Goal: Task Accomplishment & Management: Use online tool/utility

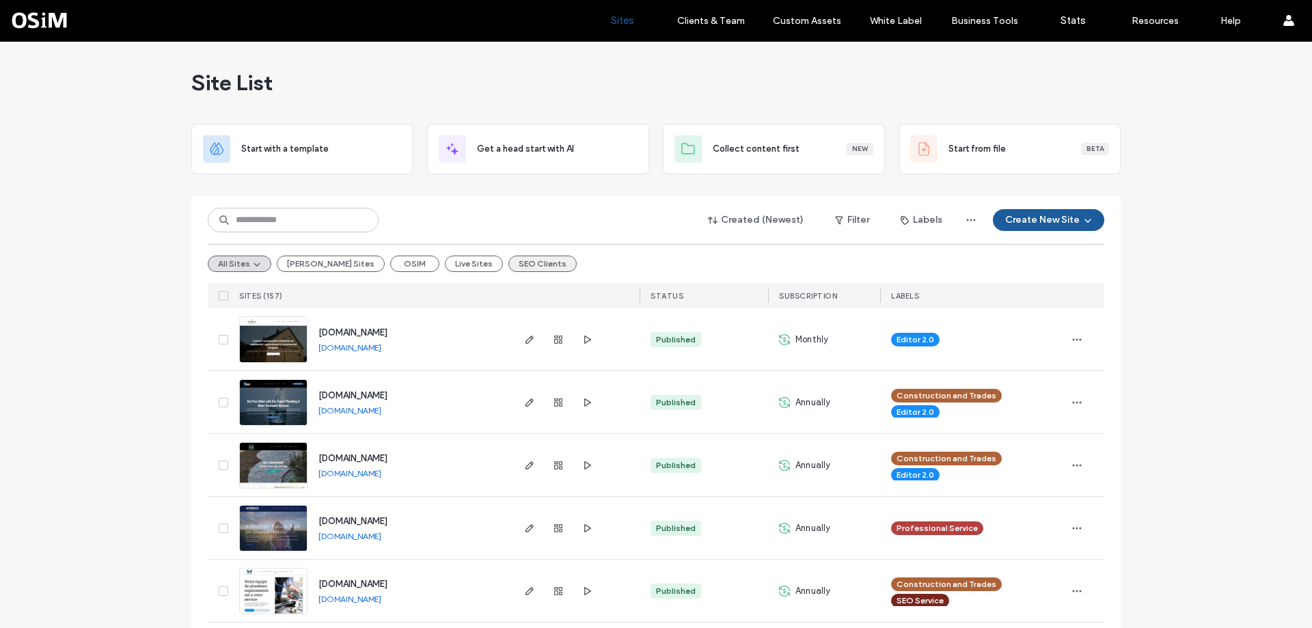
click at [508, 263] on button "SEO Clients" at bounding box center [542, 263] width 68 height 16
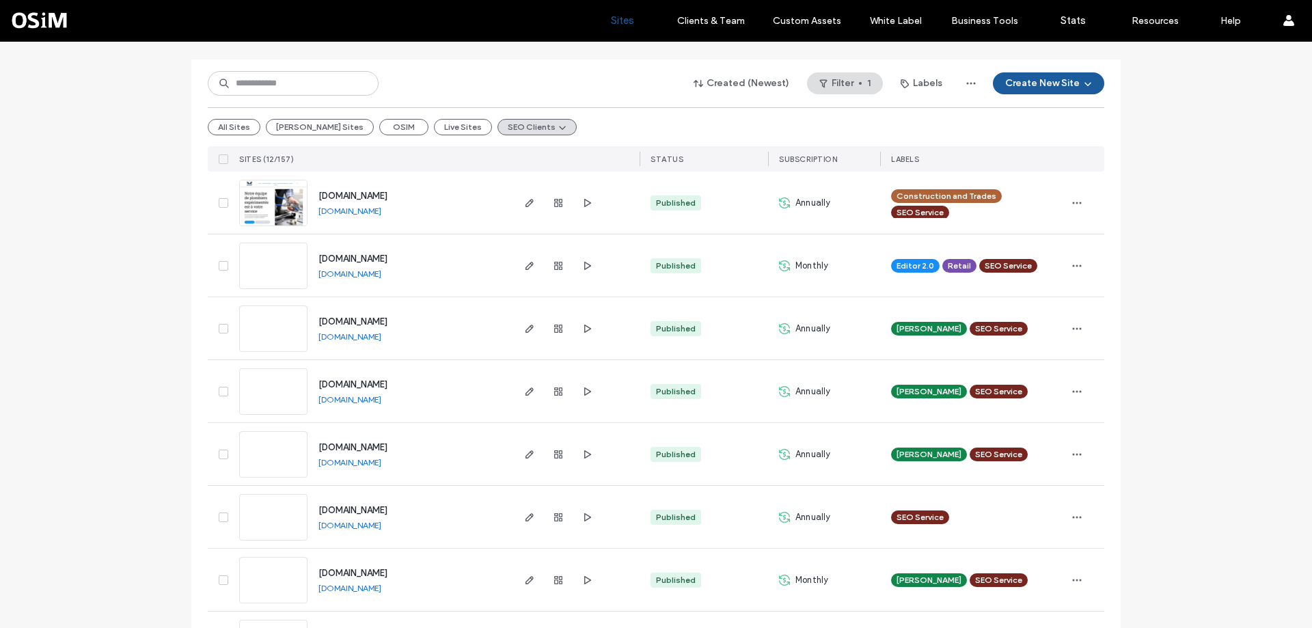
scroll to position [205, 0]
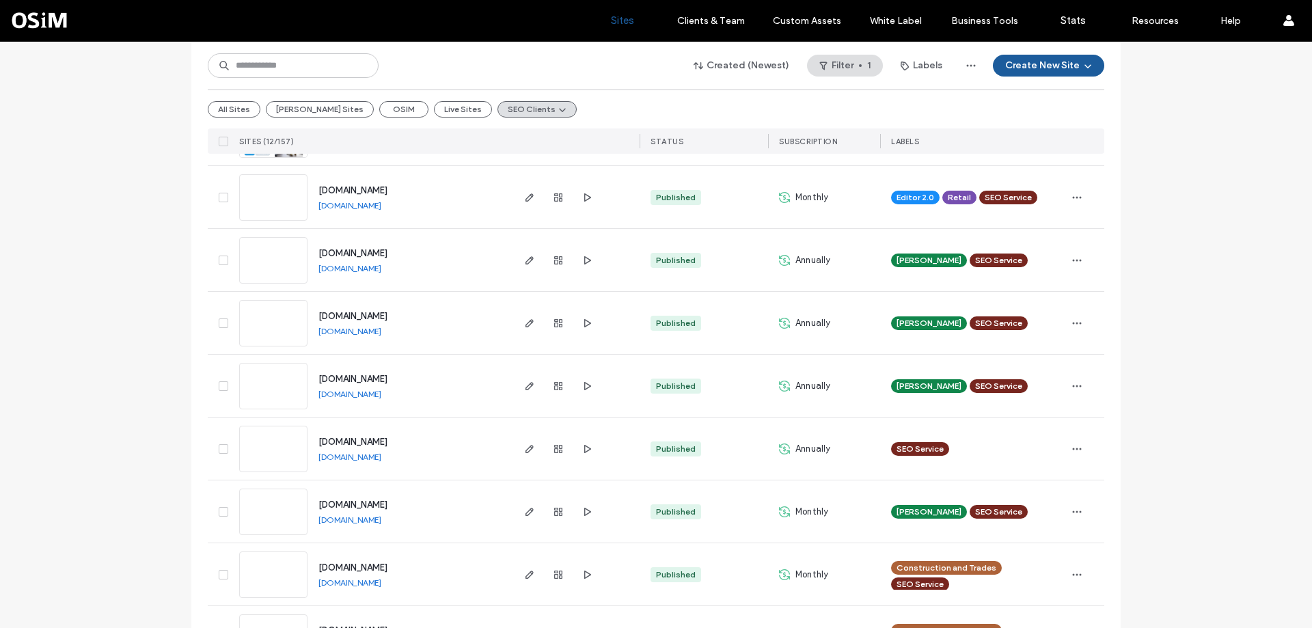
click at [365, 268] on link "[DOMAIN_NAME]" at bounding box center [349, 268] width 63 height 10
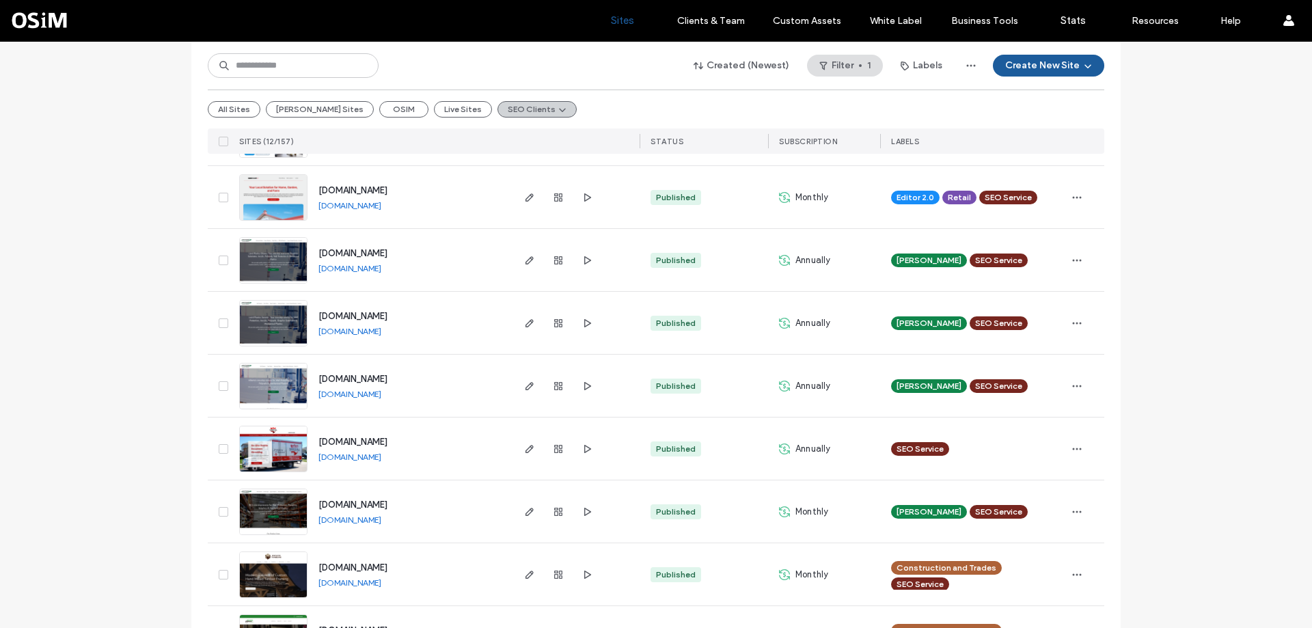
click at [497, 108] on button "SEO Clients" at bounding box center [536, 109] width 79 height 16
click at [658, 105] on div "All Sites [PERSON_NAME] Sites OSIM Live Sites SEO Clients" at bounding box center [656, 108] width 896 height 39
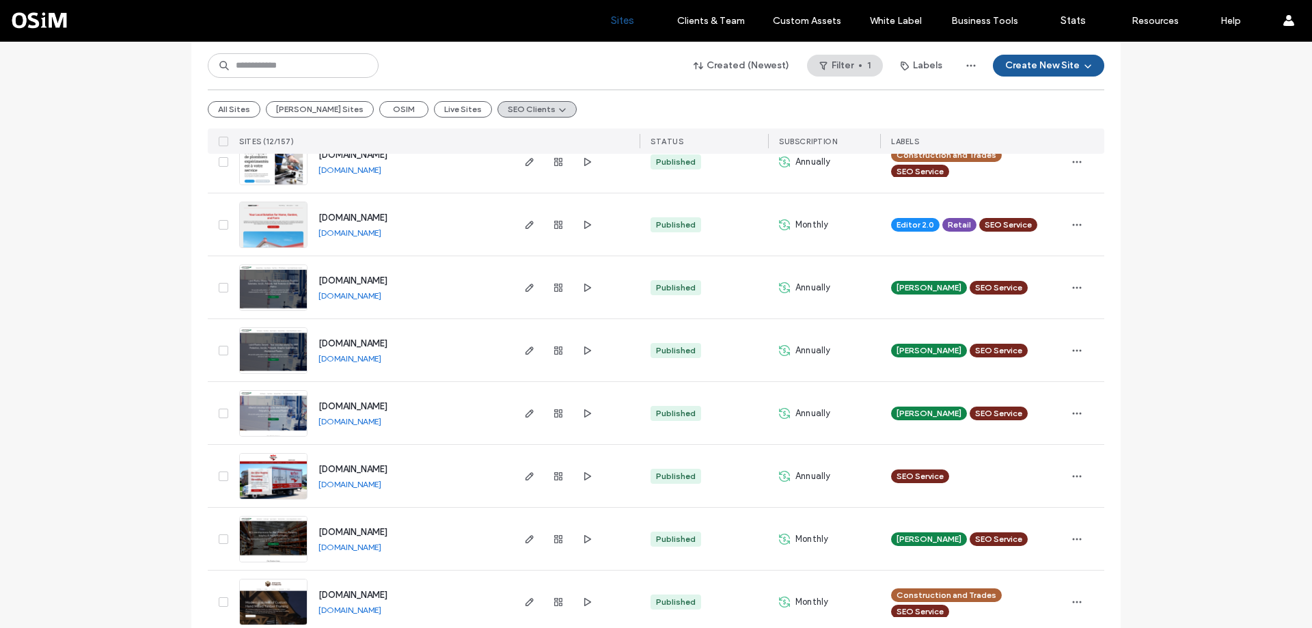
scroll to position [0, 0]
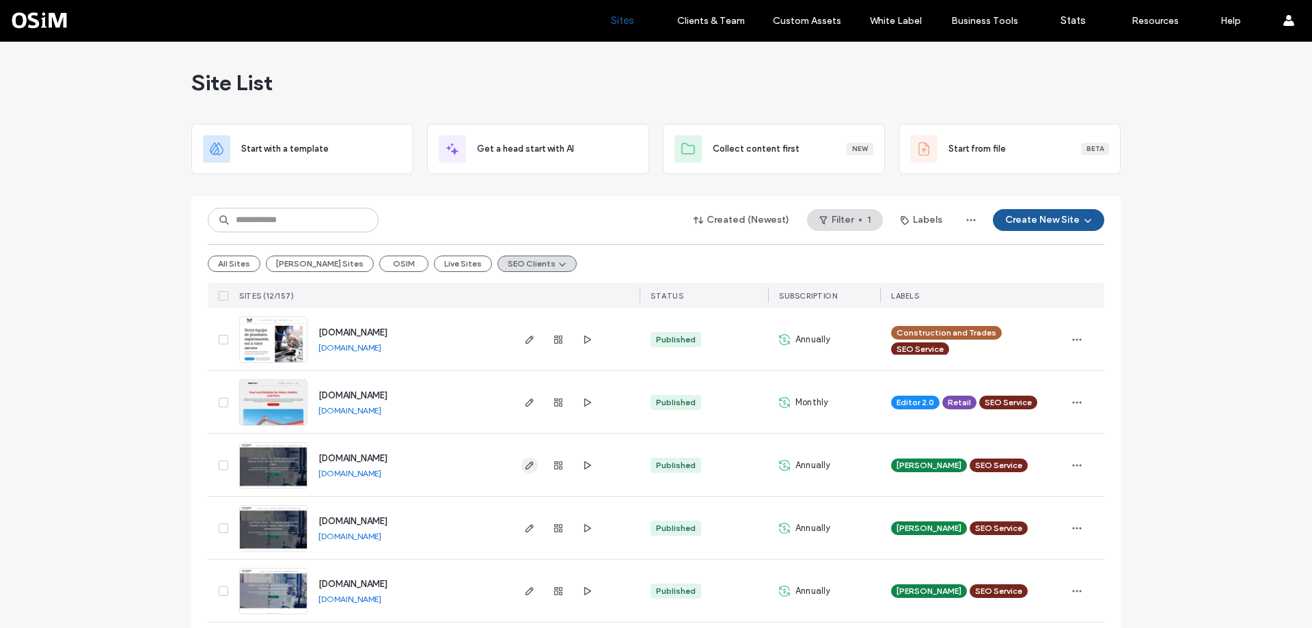
click at [525, 462] on use "button" at bounding box center [529, 465] width 8 height 8
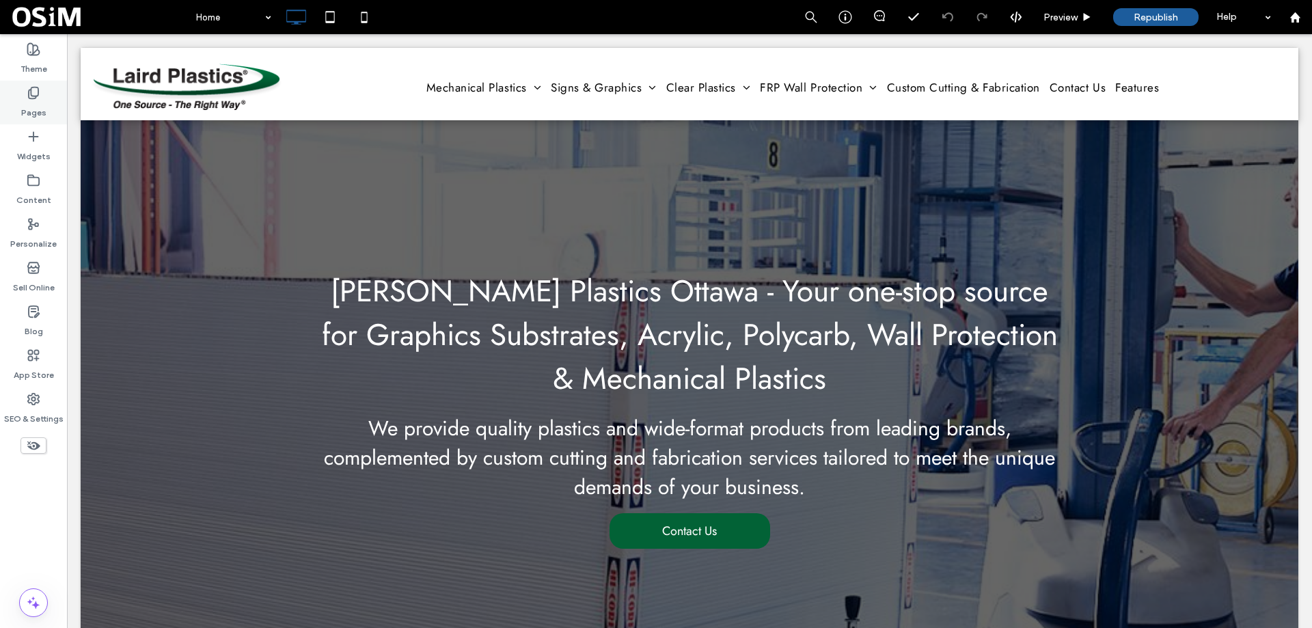
click at [44, 93] on div "Pages" at bounding box center [33, 103] width 67 height 44
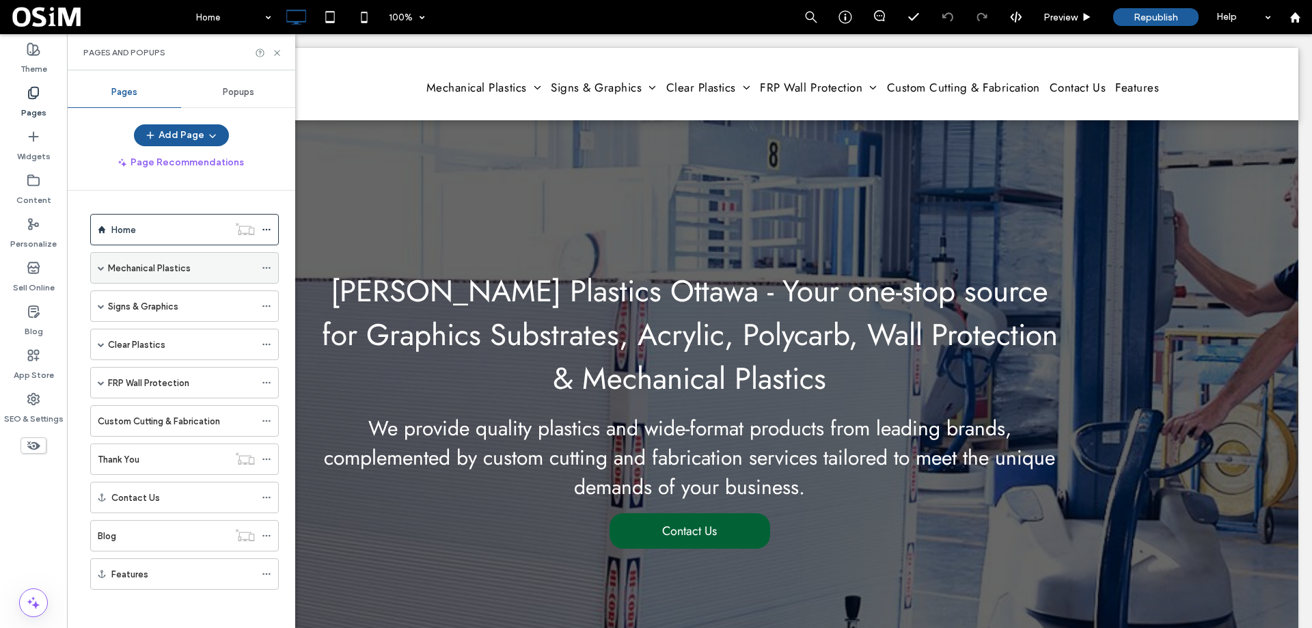
click at [102, 277] on span at bounding box center [101, 268] width 7 height 30
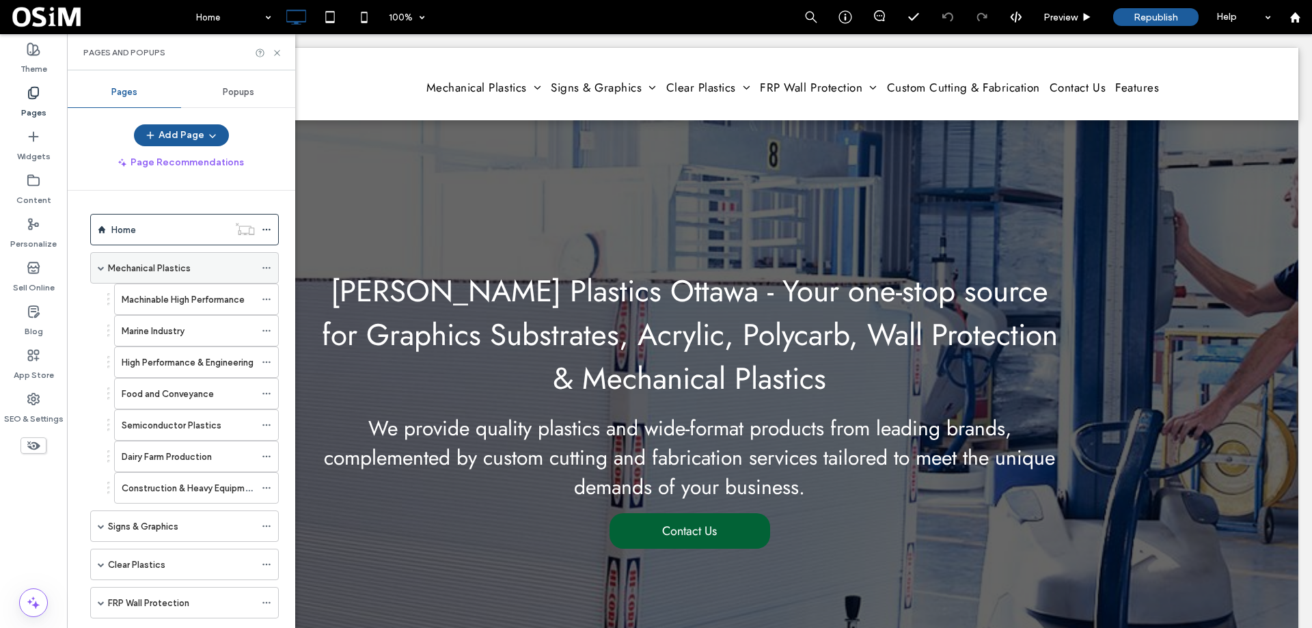
click at [101, 271] on span at bounding box center [101, 267] width 7 height 7
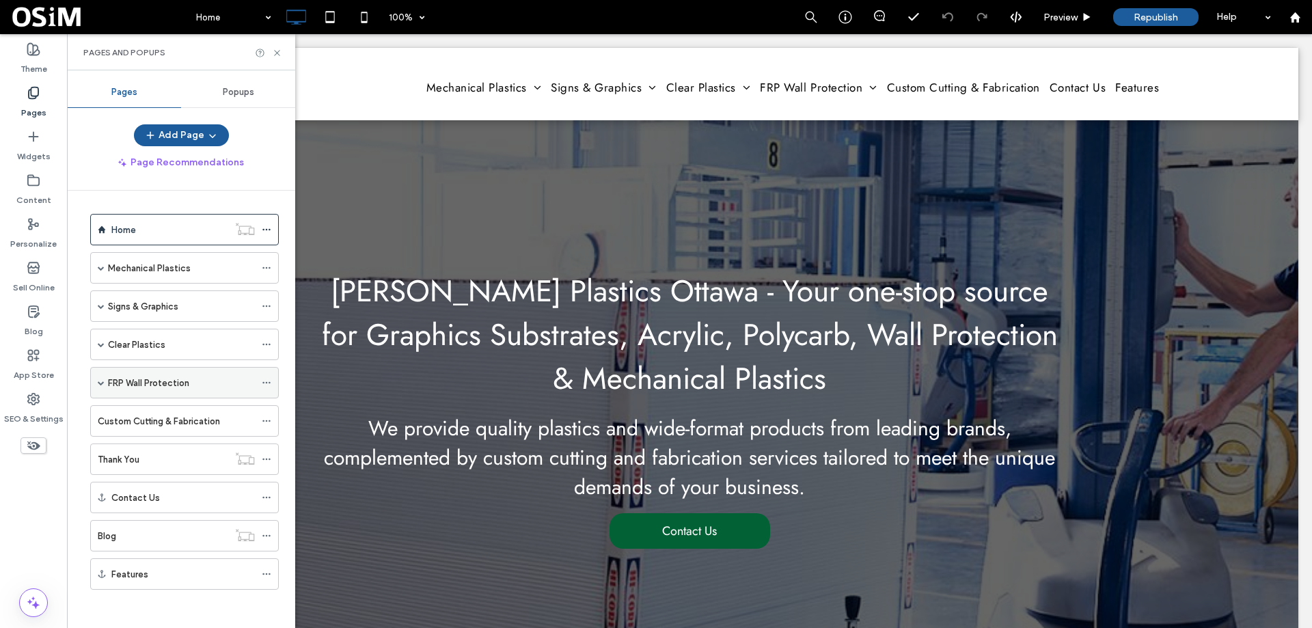
click at [103, 383] on span at bounding box center [101, 382] width 7 height 7
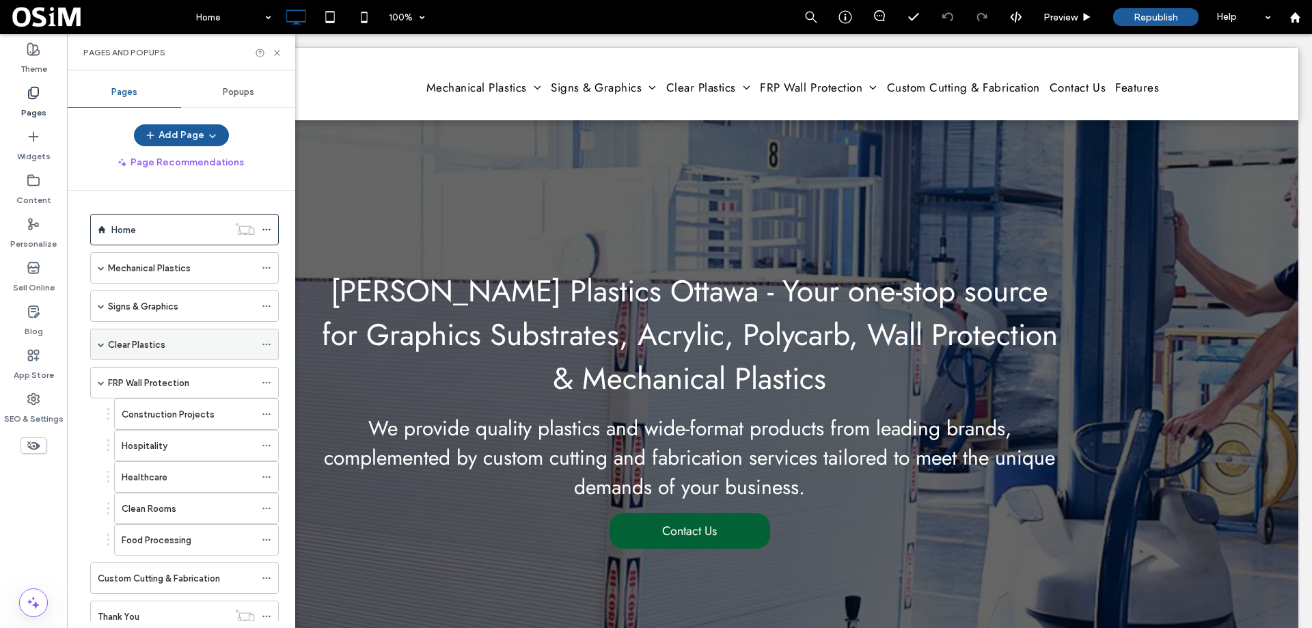
click at [102, 343] on span at bounding box center [101, 344] width 7 height 7
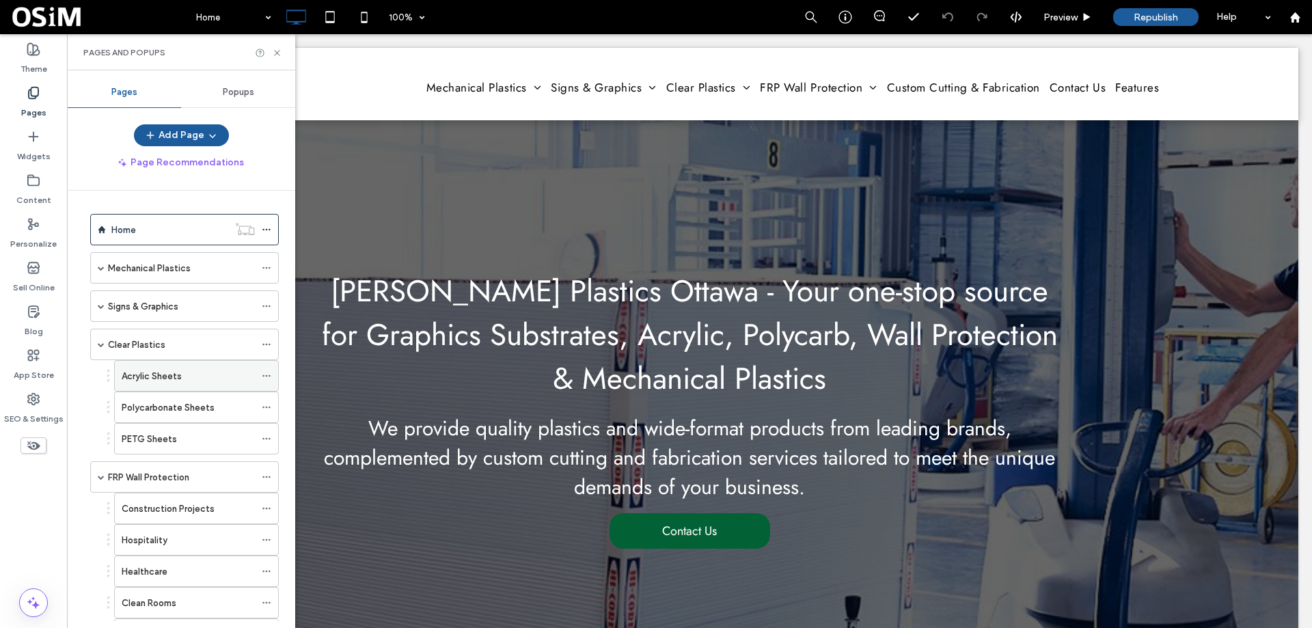
click at [143, 384] on div "Acrylic Sheets" at bounding box center [188, 376] width 133 height 30
click at [279, 52] on icon at bounding box center [277, 53] width 10 height 10
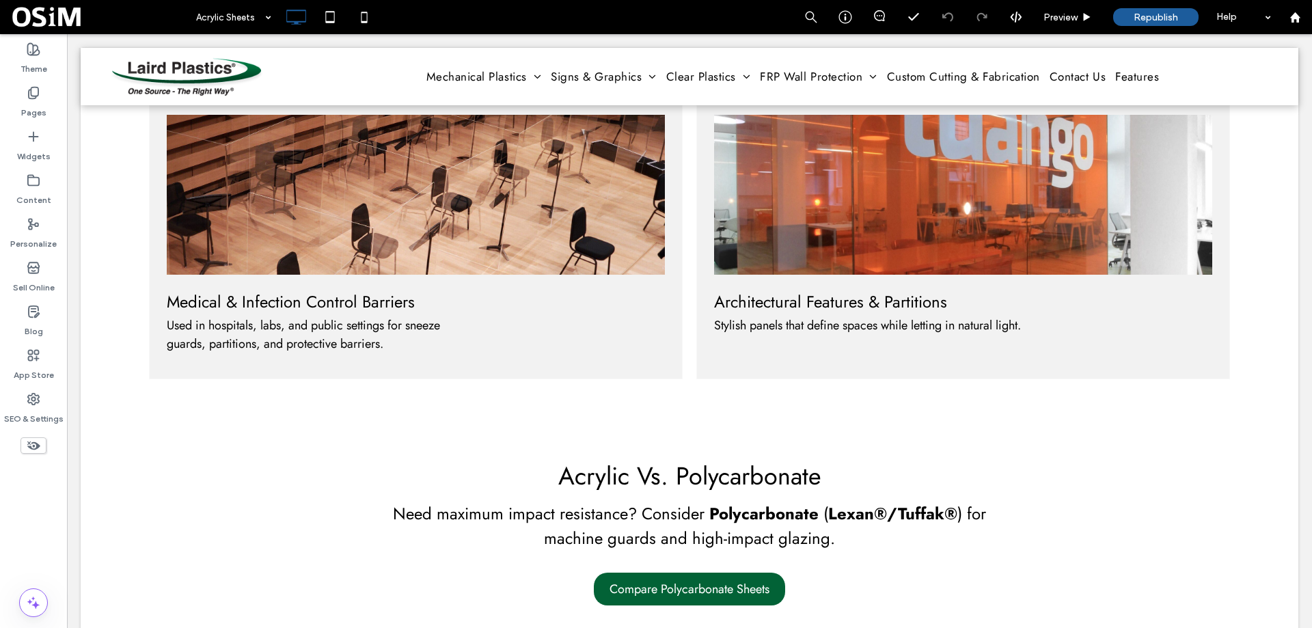
scroll to position [2049, 0]
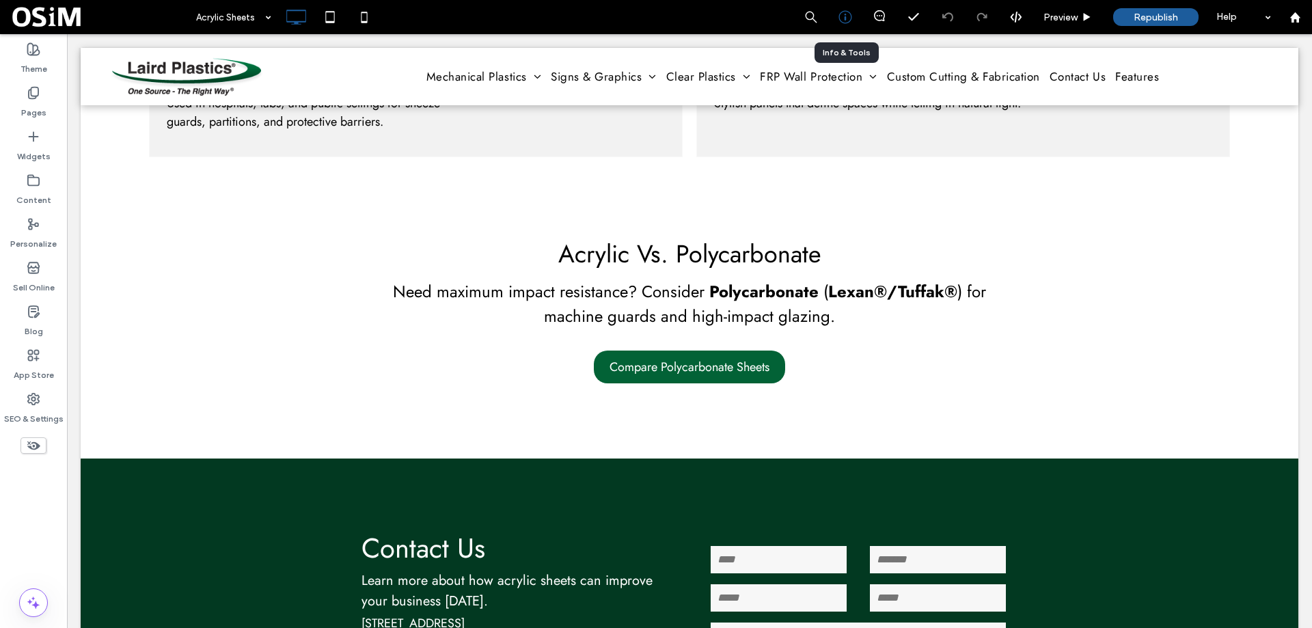
click at [835, 17] on div at bounding box center [844, 17] width 33 height 14
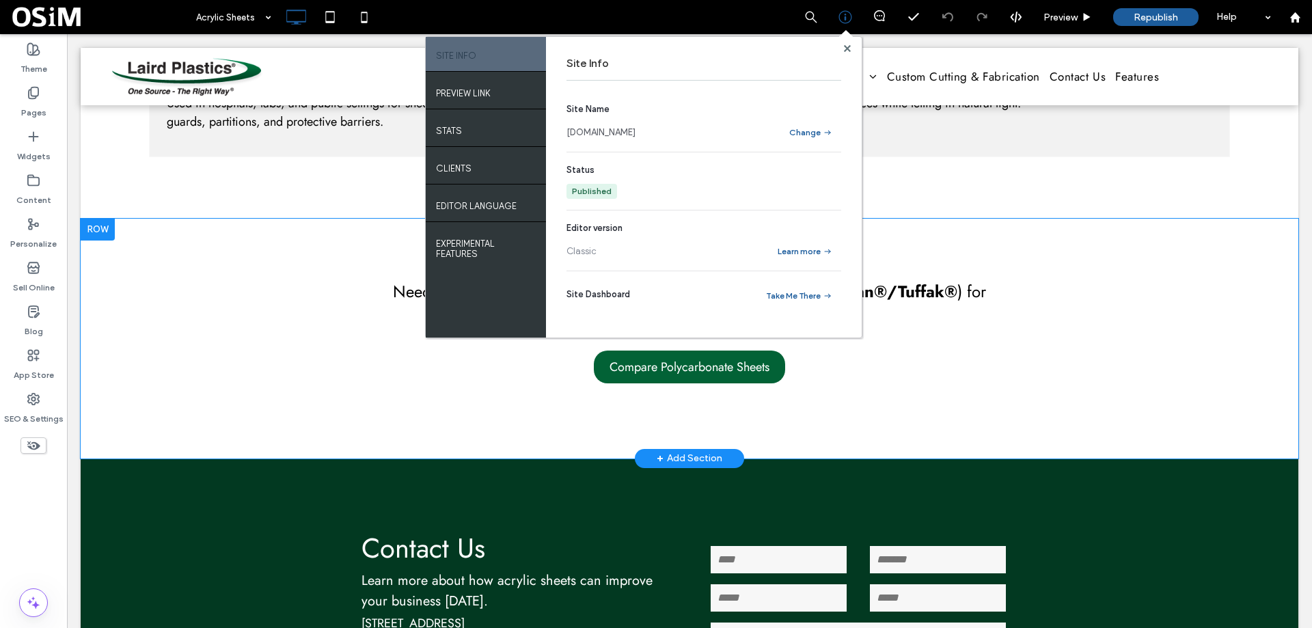
click at [1109, 290] on div "Acrylic Vs. Polycarbonate Need maximum impact resistance? Consider Polycarbonat…" at bounding box center [689, 339] width 1217 height 240
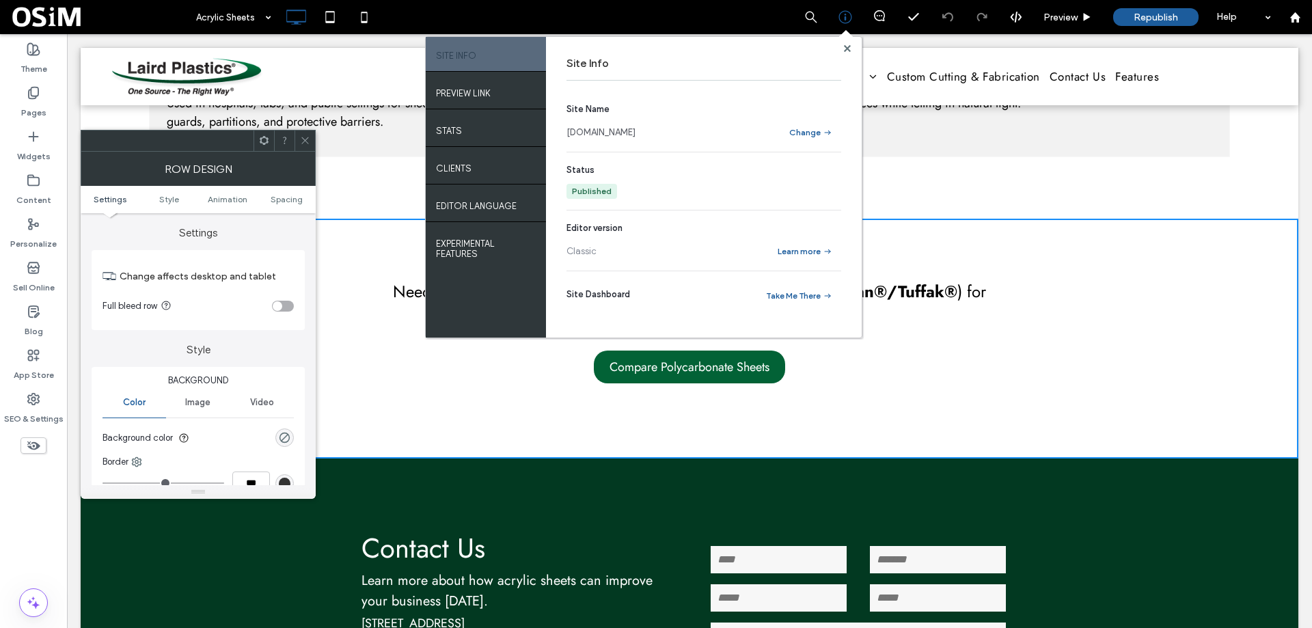
click at [305, 139] on icon at bounding box center [305, 140] width 10 height 10
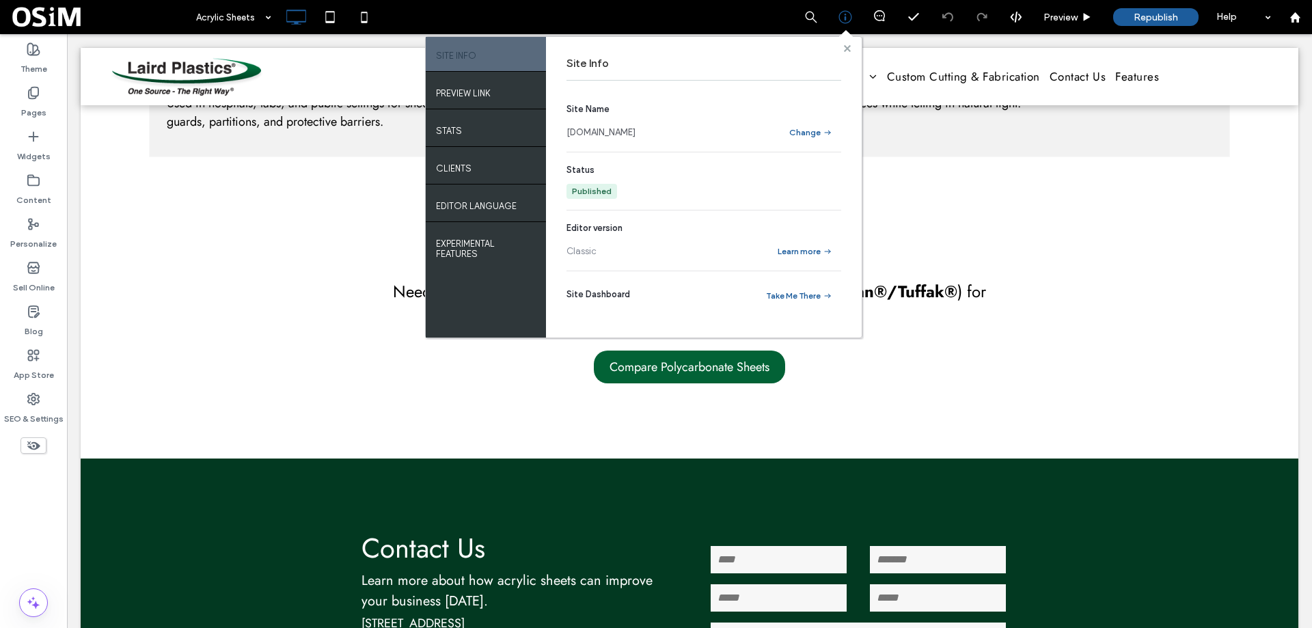
click at [844, 49] on icon at bounding box center [847, 48] width 7 height 7
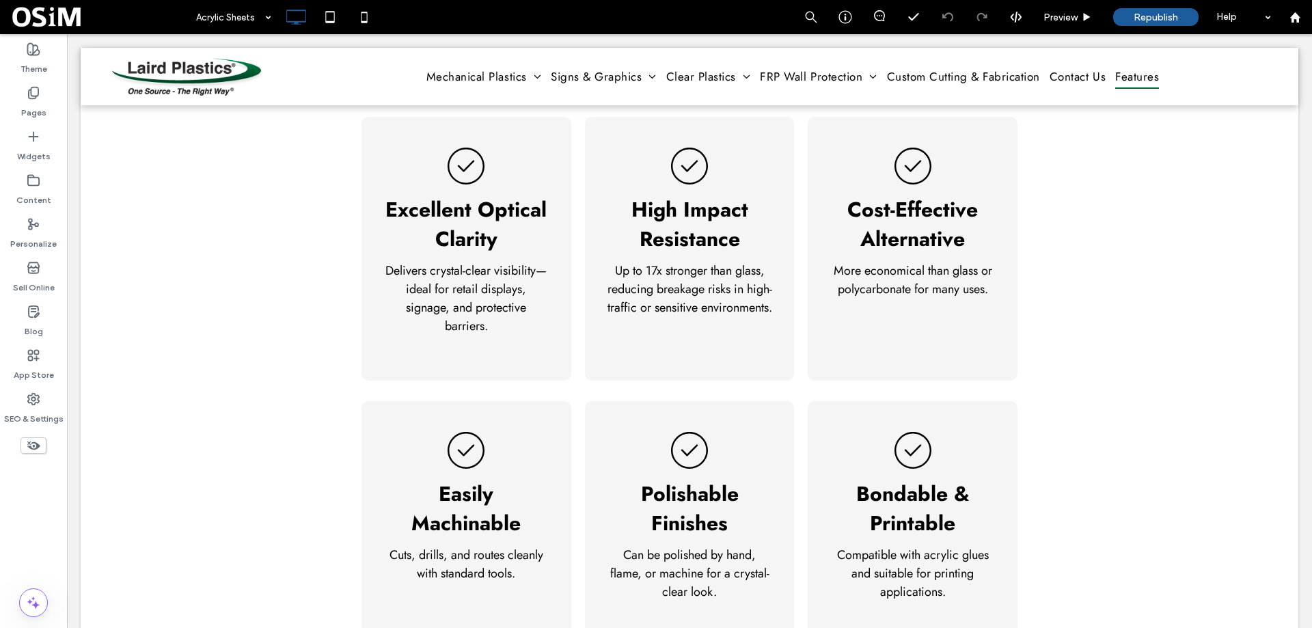
scroll to position [546, 0]
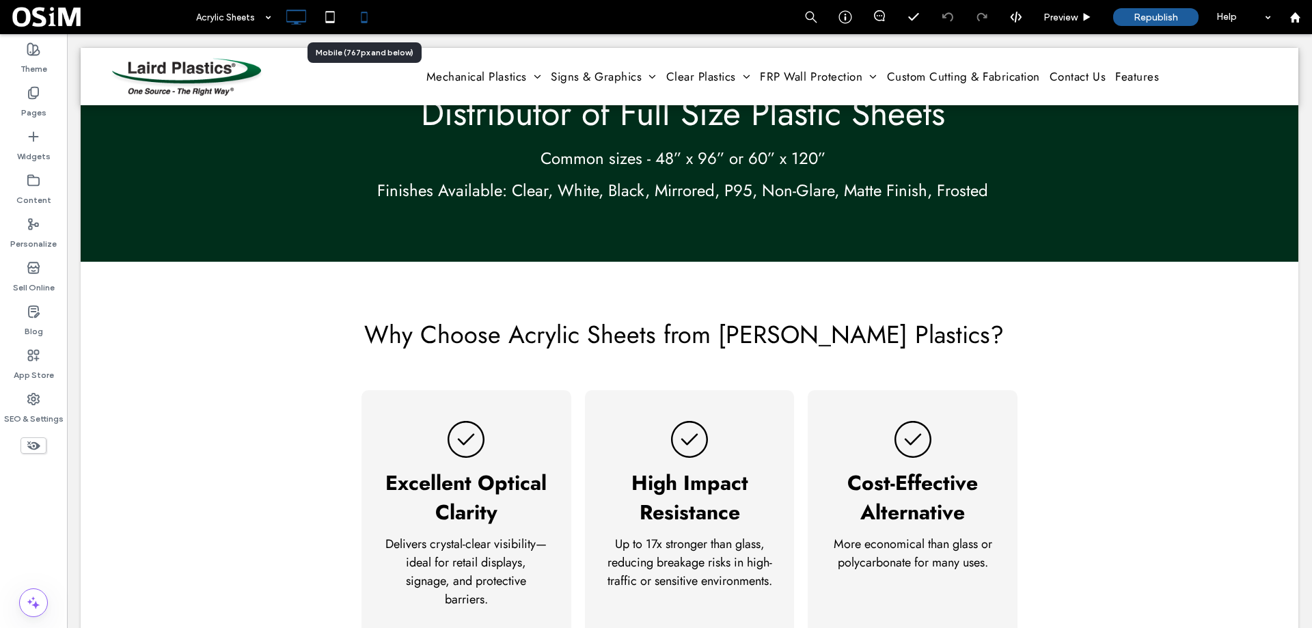
click at [365, 23] on use at bounding box center [364, 17] width 6 height 11
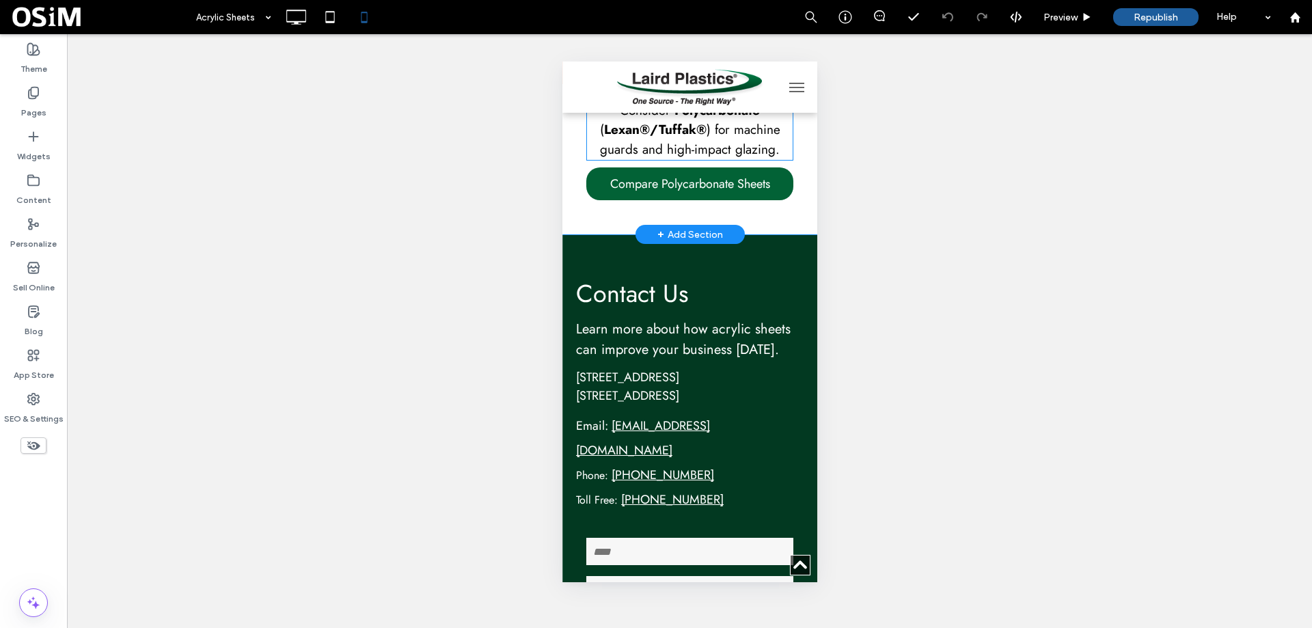
scroll to position [3347, 0]
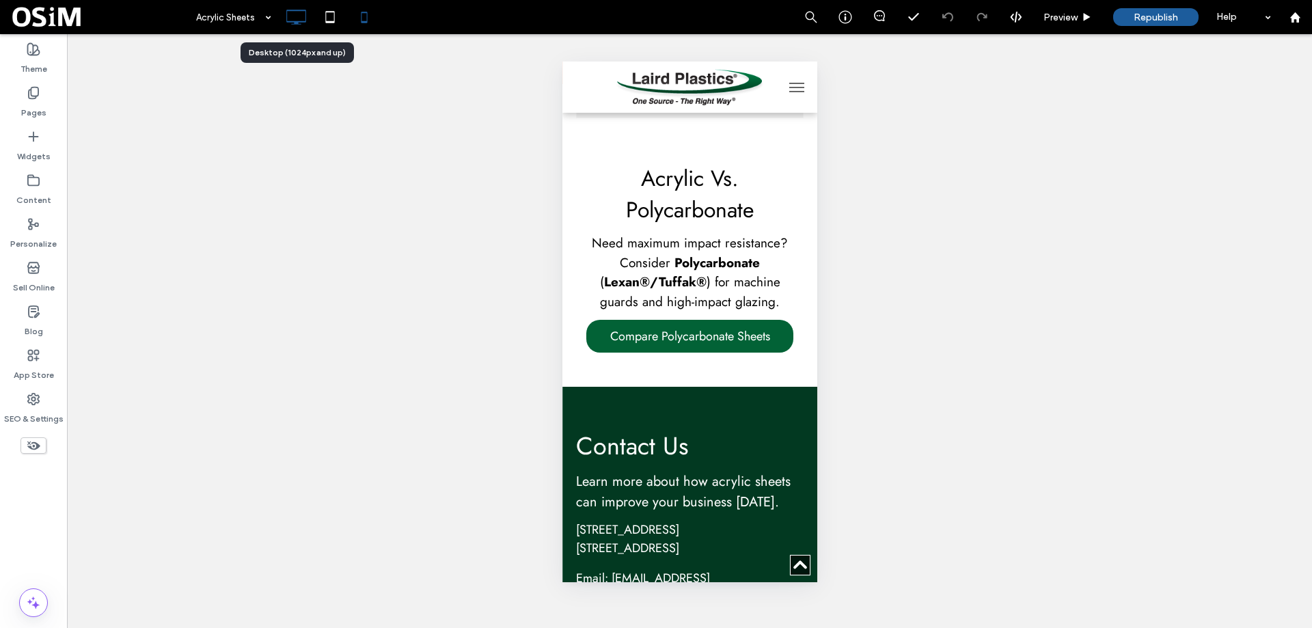
click at [287, 15] on use at bounding box center [297, 17] width 20 height 15
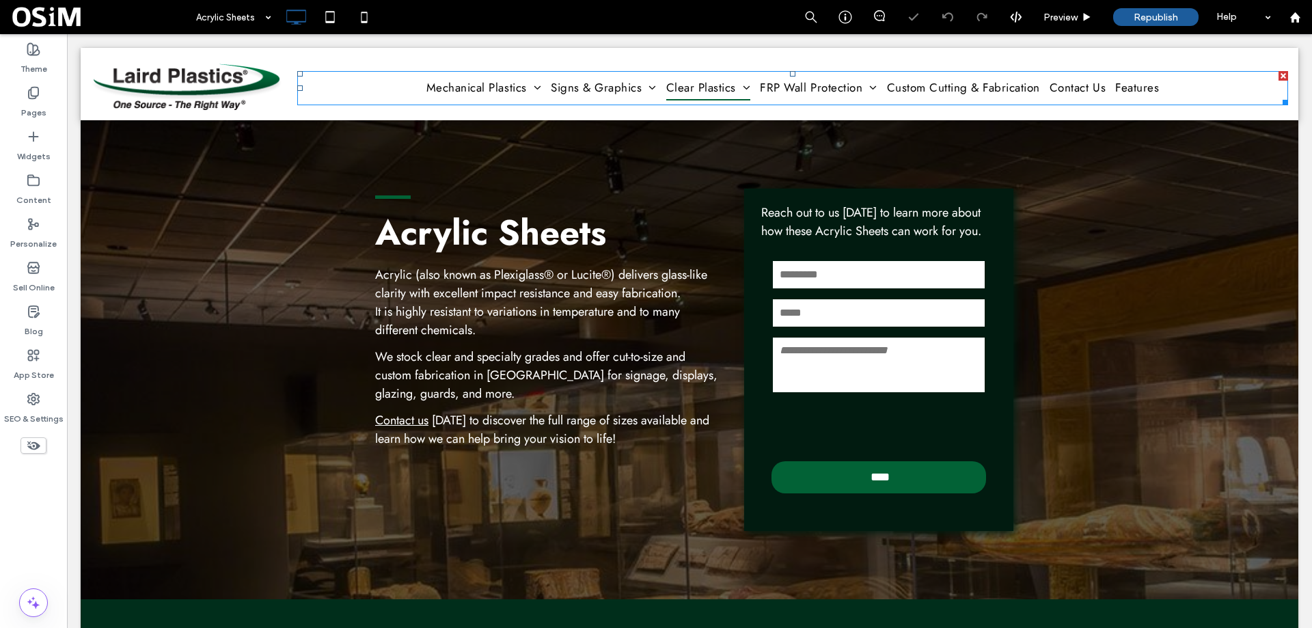
scroll to position [0, 0]
